Goal: Navigation & Orientation: Go to known website

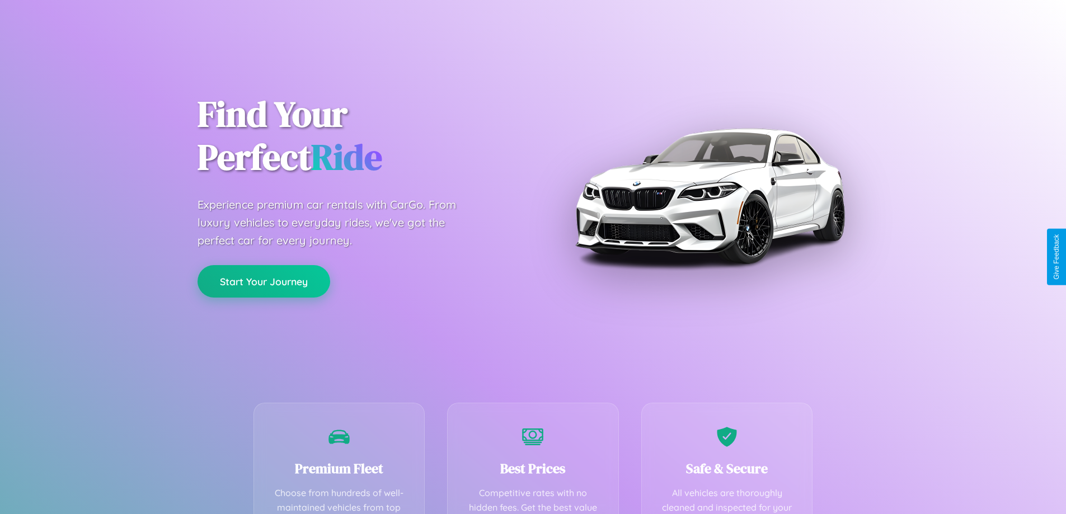
click at [264, 281] on button "Start Your Journey" at bounding box center [264, 281] width 133 height 32
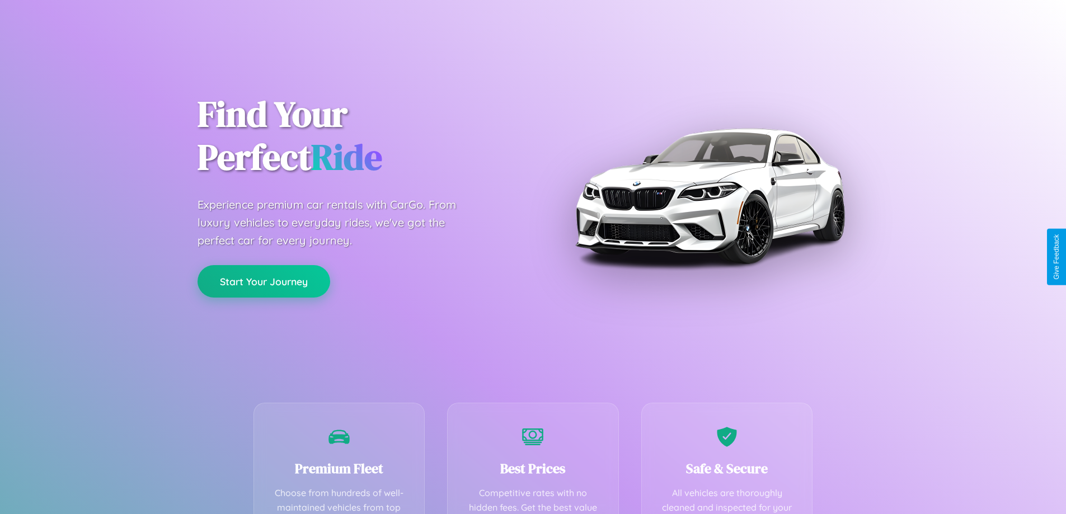
click at [264, 281] on button "Start Your Journey" at bounding box center [264, 281] width 133 height 32
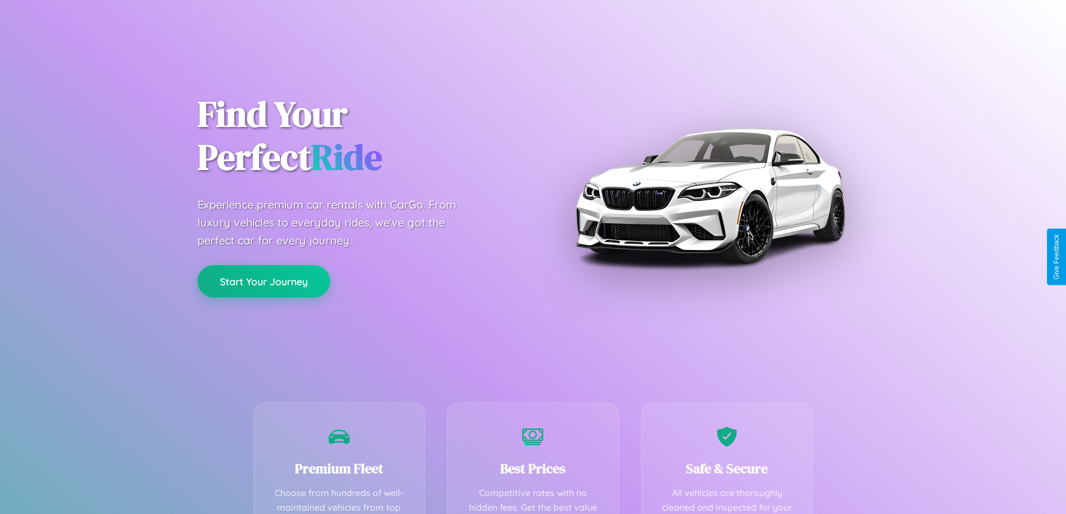
click at [264, 281] on button "Start Your Journey" at bounding box center [264, 281] width 133 height 32
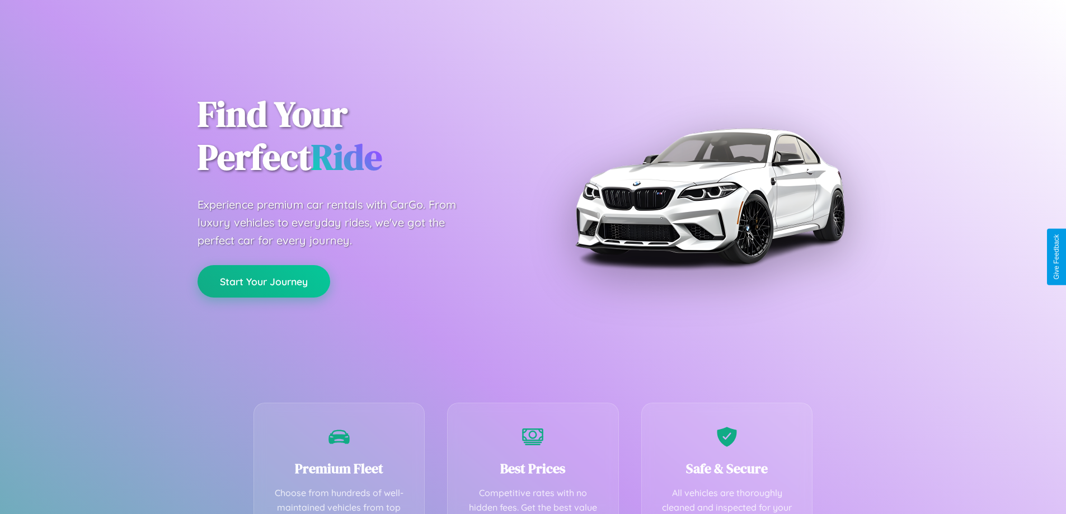
click at [264, 281] on button "Start Your Journey" at bounding box center [264, 281] width 133 height 32
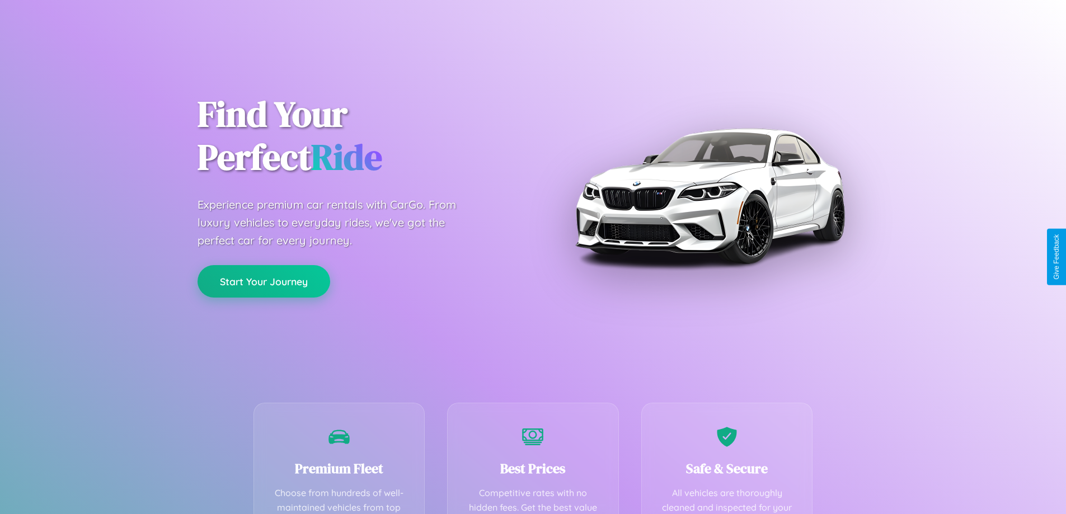
click at [264, 281] on button "Start Your Journey" at bounding box center [264, 281] width 133 height 32
